Goal: Answer question/provide support

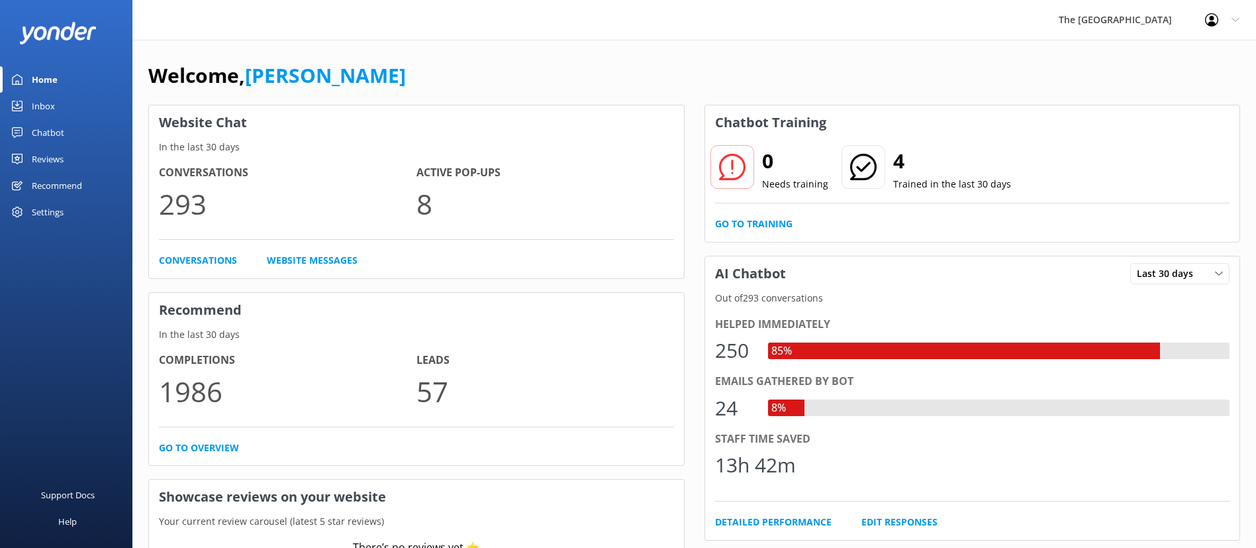
click at [56, 111] on link "Inbox" at bounding box center [66, 106] width 132 height 26
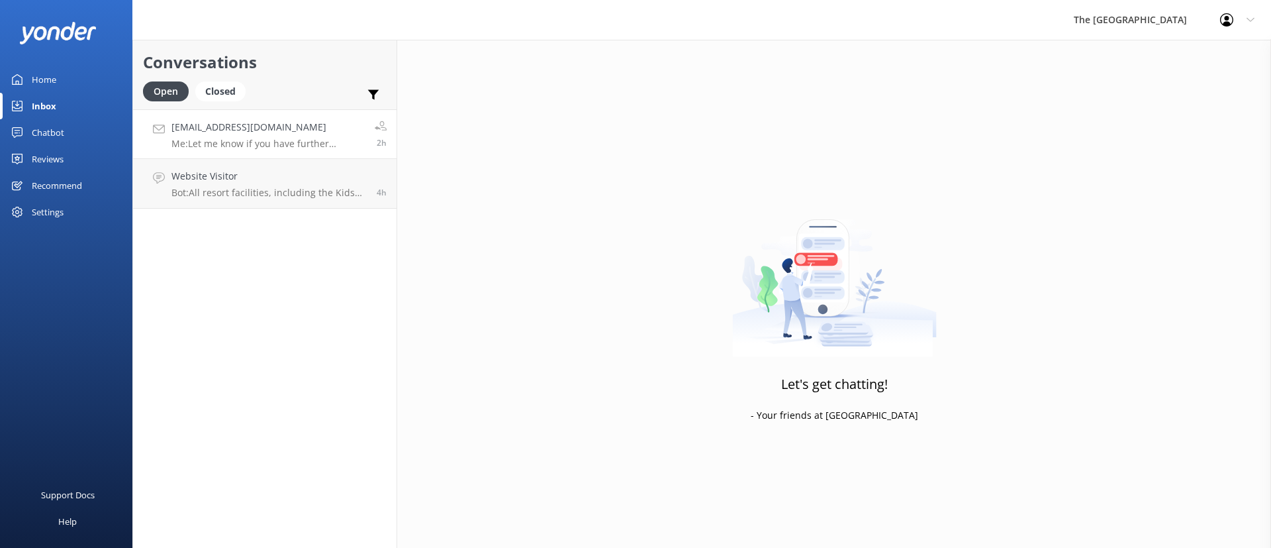
click at [213, 127] on h4 "[EMAIL_ADDRESS][DOMAIN_NAME]" at bounding box center [267, 127] width 193 height 15
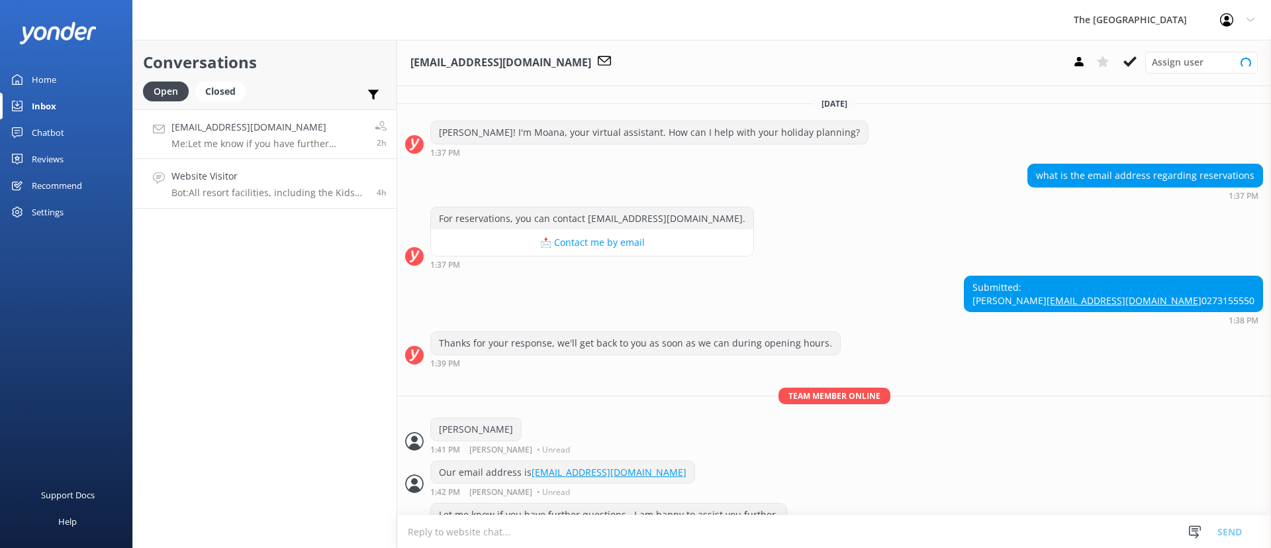
scroll to position [86, 0]
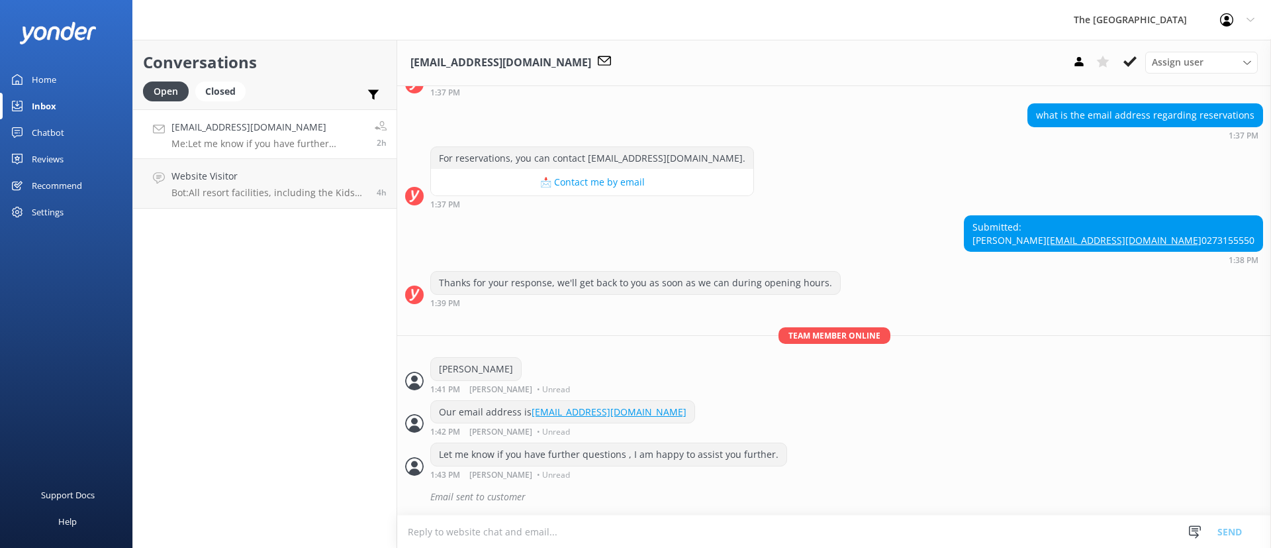
click at [641, 352] on div "Team member online [PERSON_NAME] 1:41 PM [PERSON_NAME] • Unread" at bounding box center [834, 363] width 874 height 73
drag, startPoint x: 868, startPoint y: 423, endPoint x: 588, endPoint y: 260, distance: 324.3
click at [591, 262] on div "[DATE] [PERSON_NAME]! I'm Moana, your virtual assistant. How can I help with yo…" at bounding box center [834, 270] width 874 height 489
click at [878, 473] on div "Let me know if you have further questions , I am happy to assist you further. 1…" at bounding box center [834, 460] width 874 height 36
drag, startPoint x: 898, startPoint y: 481, endPoint x: 734, endPoint y: 391, distance: 187.6
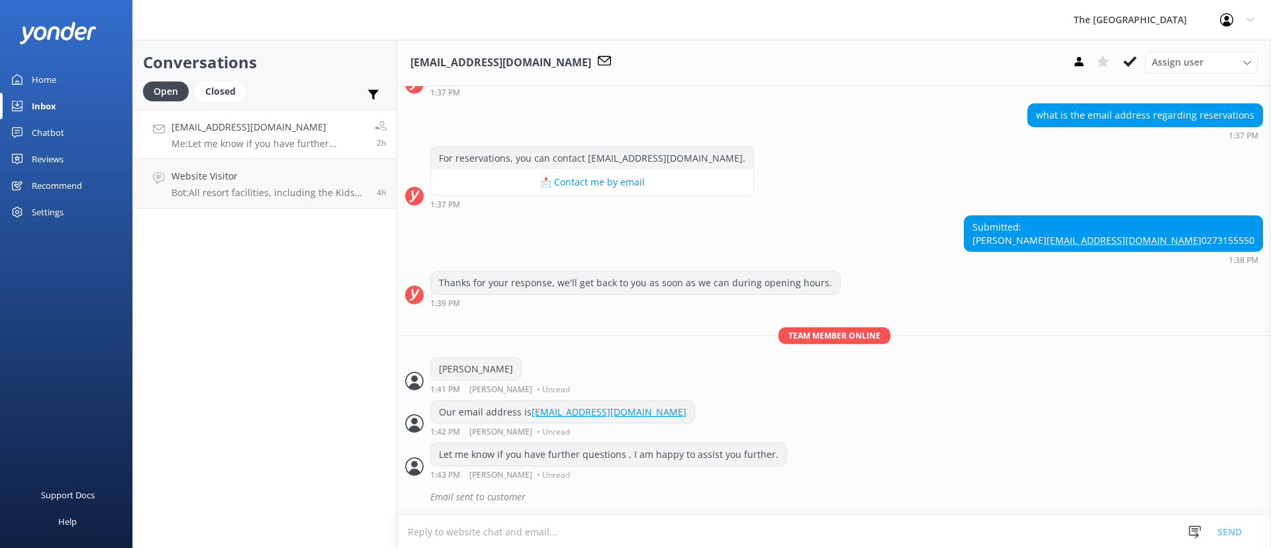
click at [769, 415] on div "[DATE] [PERSON_NAME]! I'm Moana, your virtual assistant. How can I help with yo…" at bounding box center [834, 270] width 874 height 489
click at [977, 463] on div "Let me know if you have further questions , I am happy to assist you further. 1…" at bounding box center [834, 460] width 874 height 36
click at [966, 450] on div "Let me know if you have further questions , I am happy to assist you further. 1…" at bounding box center [834, 460] width 874 height 36
click at [955, 424] on div "Our email address is [EMAIL_ADDRESS][DOMAIN_NAME] 1:42 PM [PERSON_NAME] • Unread" at bounding box center [834, 418] width 874 height 36
click at [963, 360] on div "[PERSON_NAME] 1:41 PM [PERSON_NAME] • Unread" at bounding box center [834, 375] width 874 height 36
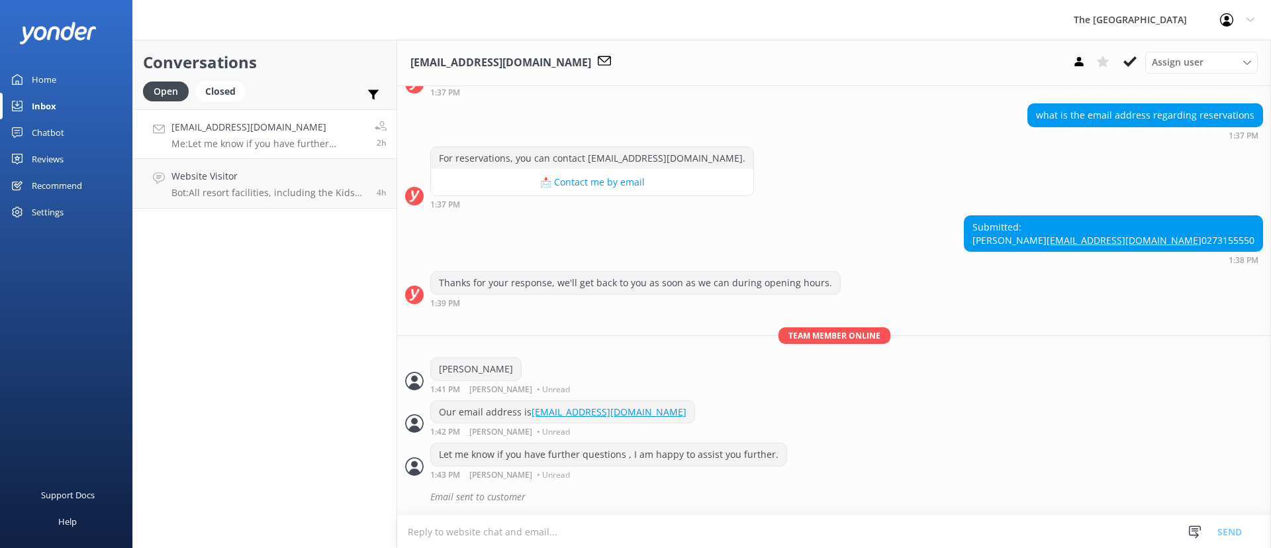
drag, startPoint x: 925, startPoint y: 230, endPoint x: 922, endPoint y: 221, distance: 9.0
click at [922, 221] on div "Submitted: [PERSON_NAME] [PERSON_NAME][EMAIL_ADDRESS][DOMAIN_NAME] 0273155550 1…" at bounding box center [834, 239] width 874 height 49
click at [948, 296] on div "Thanks for your response, we'll get back to you as soon as we can during openin…" at bounding box center [834, 289] width 874 height 36
click at [299, 176] on h4 "Website Visitor" at bounding box center [268, 176] width 195 height 15
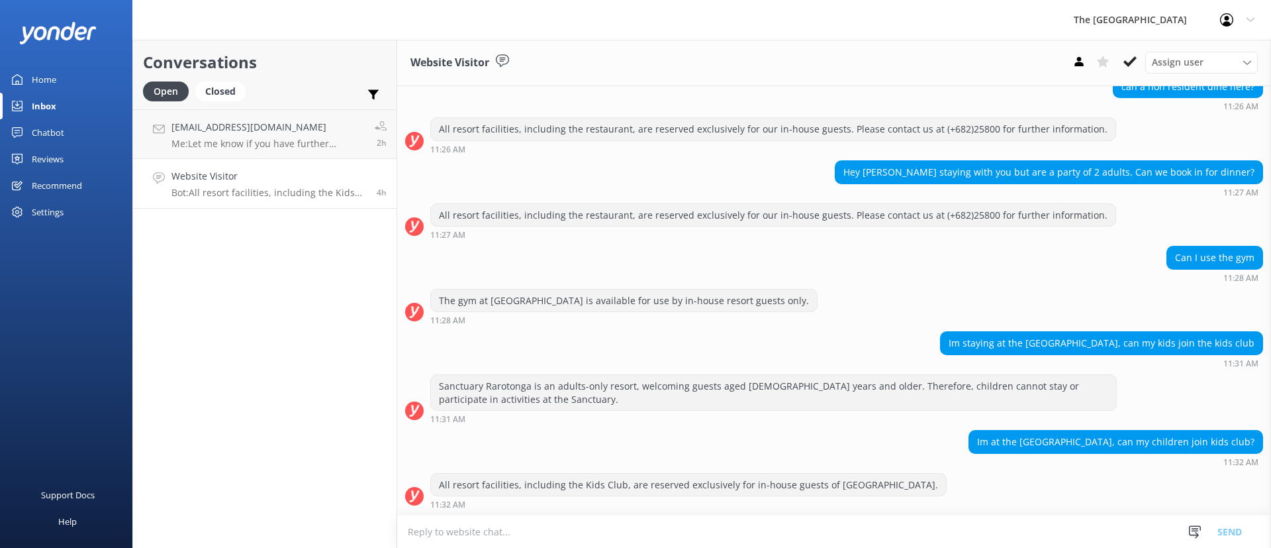
scroll to position [615, 0]
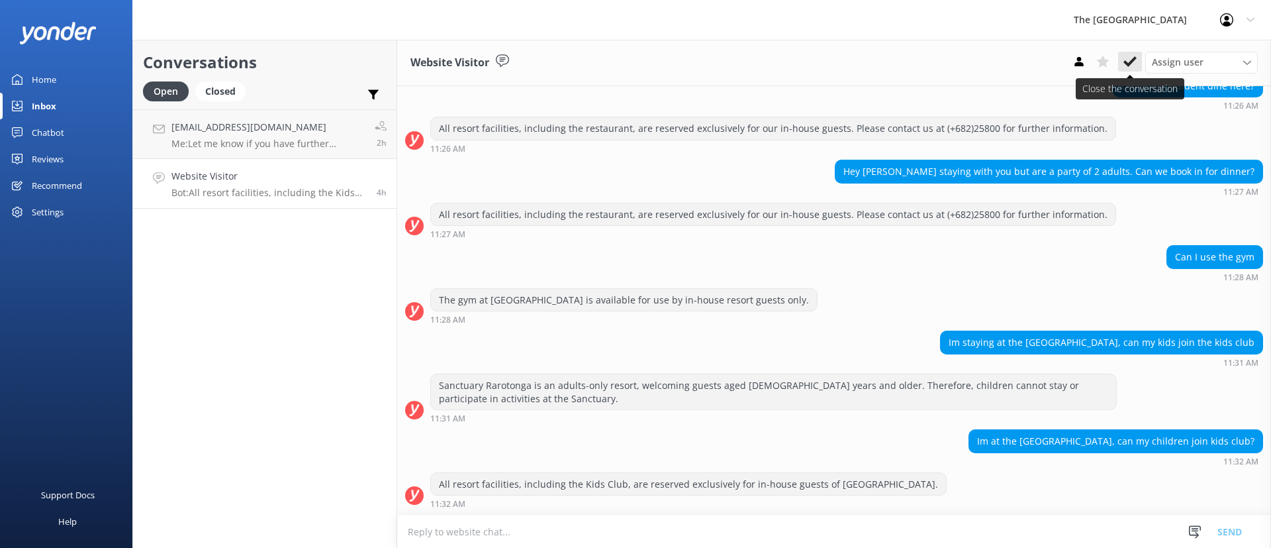
click at [1133, 58] on icon at bounding box center [1130, 61] width 13 height 13
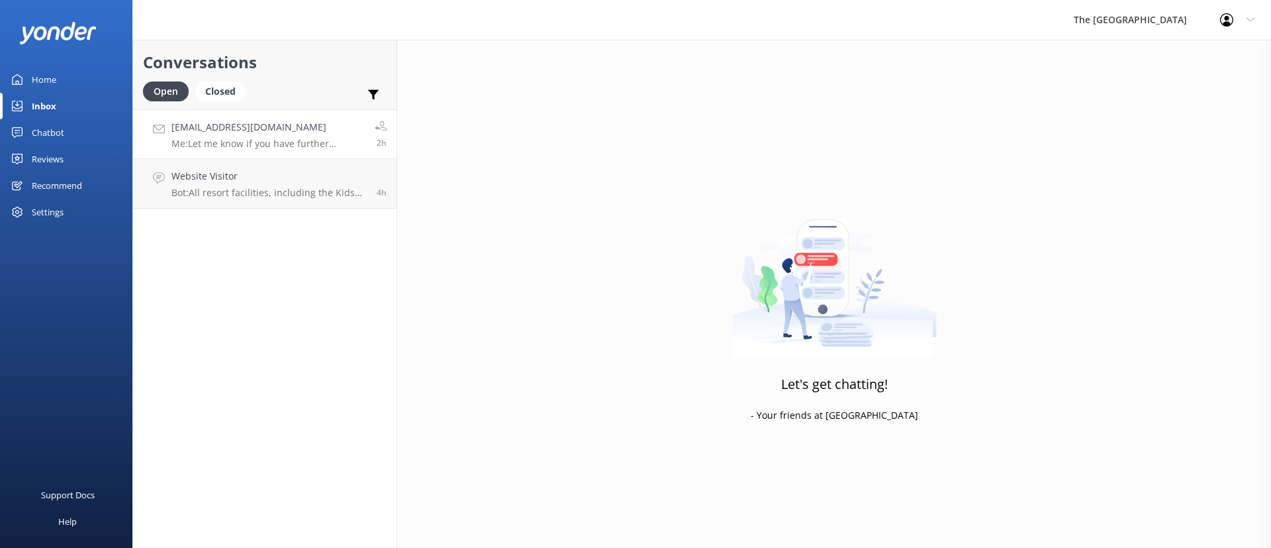
click at [269, 133] on h4 "[EMAIL_ADDRESS][DOMAIN_NAME]" at bounding box center [267, 127] width 193 height 15
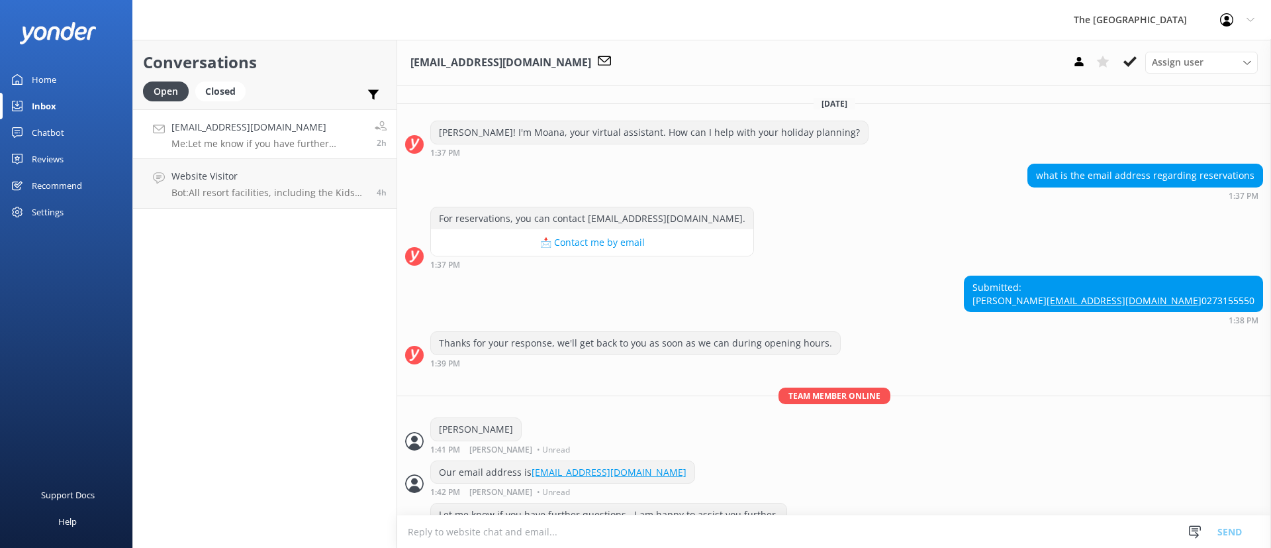
scroll to position [86, 0]
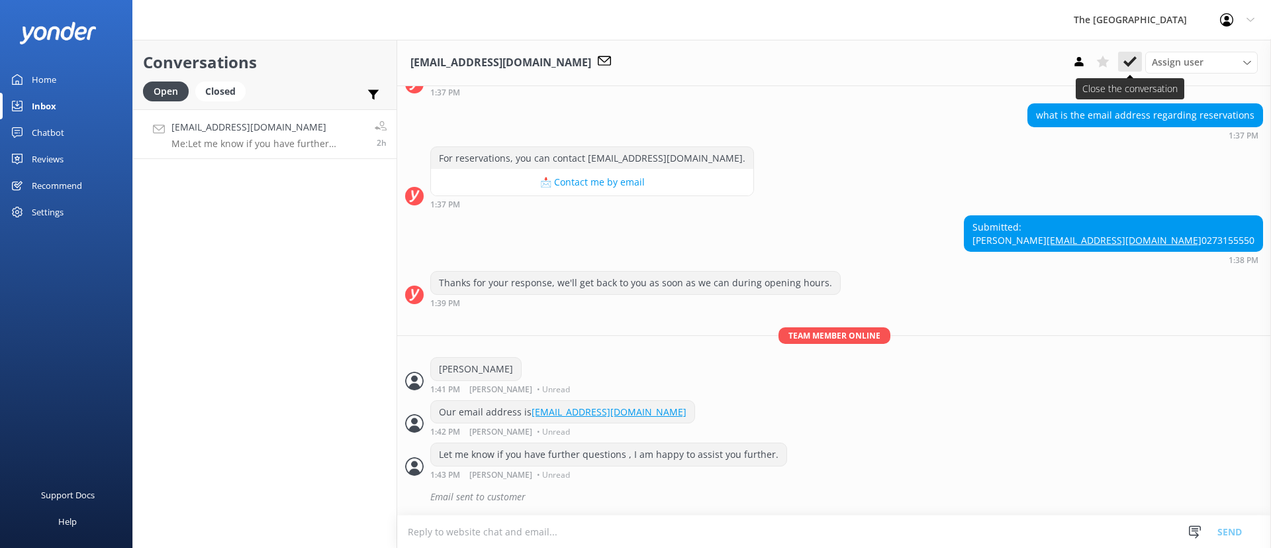
click at [1131, 58] on icon at bounding box center [1130, 61] width 13 height 13
